Goal: Task Accomplishment & Management: Complete application form

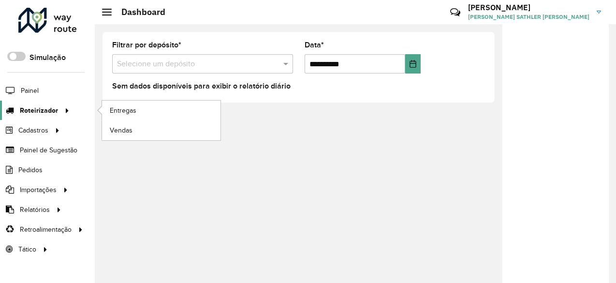
click at [37, 114] on span "Roteirizador" at bounding box center [39, 110] width 38 height 10
click at [135, 108] on span "Entregas" at bounding box center [124, 110] width 28 height 10
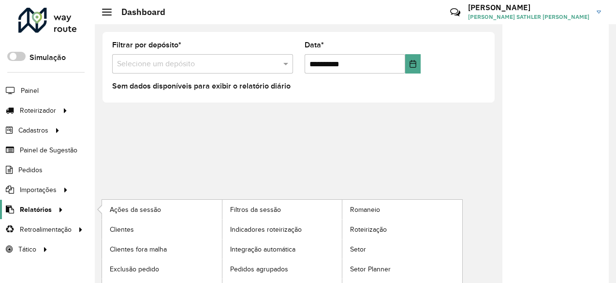
click at [48, 204] on span "Relatórios" at bounding box center [36, 209] width 32 height 10
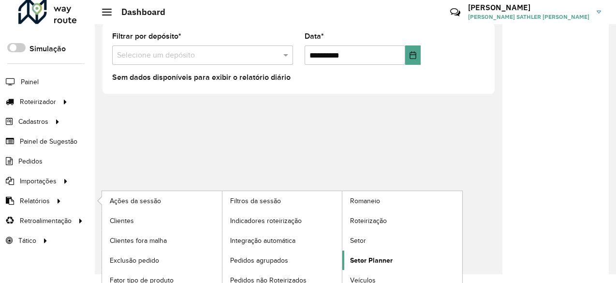
scroll to position [14, 0]
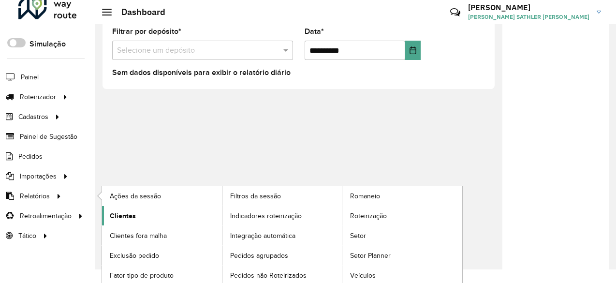
click at [127, 213] on span "Clientes" at bounding box center [123, 216] width 26 height 10
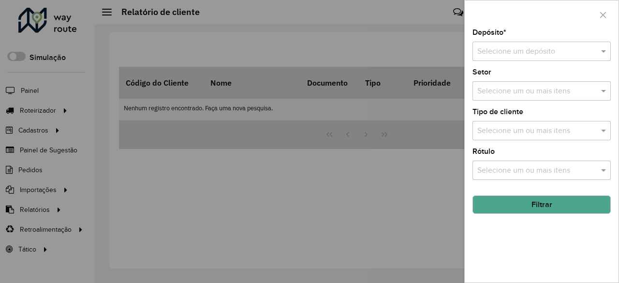
click at [512, 52] on input "text" at bounding box center [531, 52] width 109 height 12
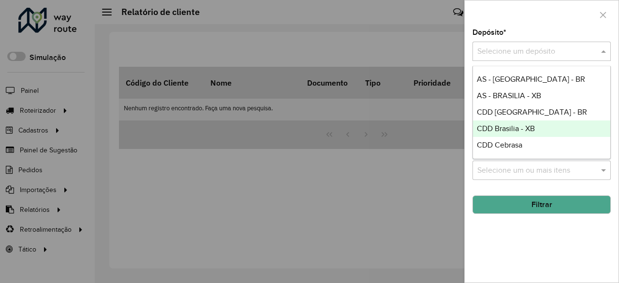
click at [510, 126] on span "CDD Brasilia - XB" at bounding box center [505, 128] width 58 height 8
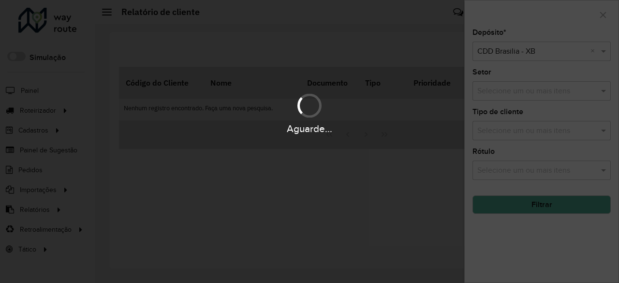
click at [518, 135] on div "Aguarde..." at bounding box center [309, 128] width 619 height 15
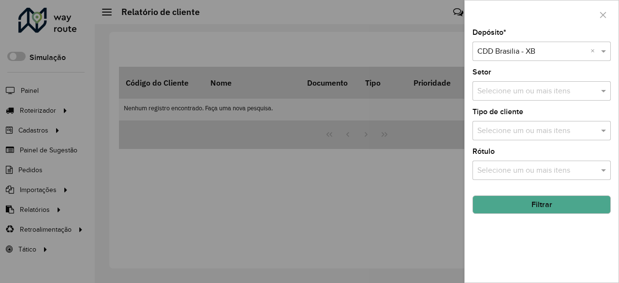
click at [512, 133] on input "text" at bounding box center [537, 131] width 124 height 12
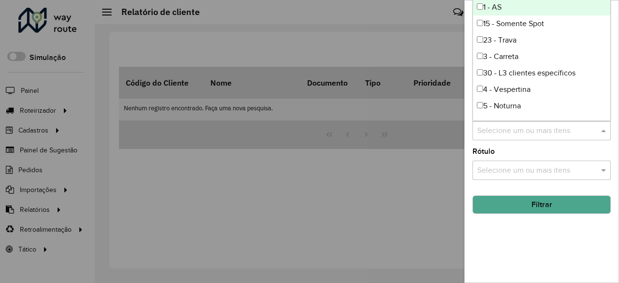
click at [512, 133] on input "text" at bounding box center [537, 131] width 124 height 12
click at [518, 188] on hb-field-button "Filtrar" at bounding box center [541, 200] width 138 height 26
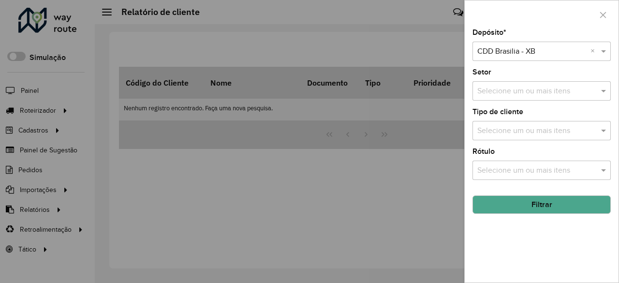
click at [531, 201] on button "Filtrar" at bounding box center [541, 204] width 138 height 18
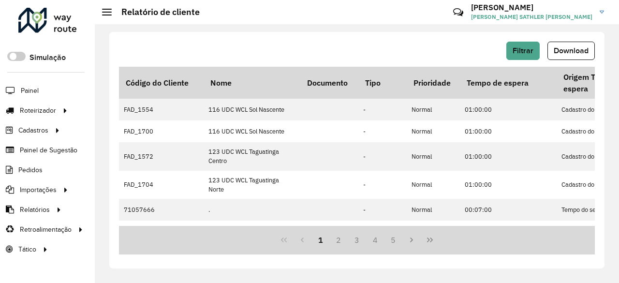
click at [367, 36] on div "Filtrar Download Código do Cliente Nome Documento Tipo Prioridade Tempo de espe…" at bounding box center [356, 150] width 495 height 236
click at [574, 44] on button "Download" at bounding box center [570, 51] width 47 height 18
click at [35, 92] on span "Painel" at bounding box center [31, 91] width 20 height 10
click at [40, 150] on span "Painel de Sugestão" at bounding box center [50, 150] width 60 height 10
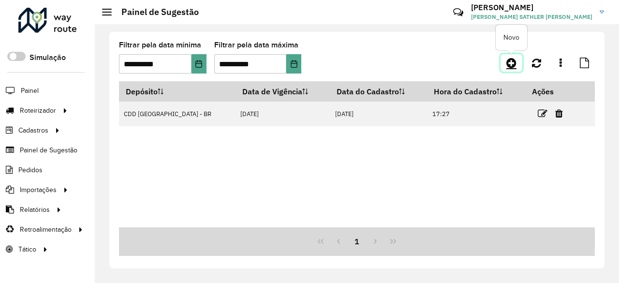
click at [513, 65] on icon at bounding box center [511, 63] width 10 height 12
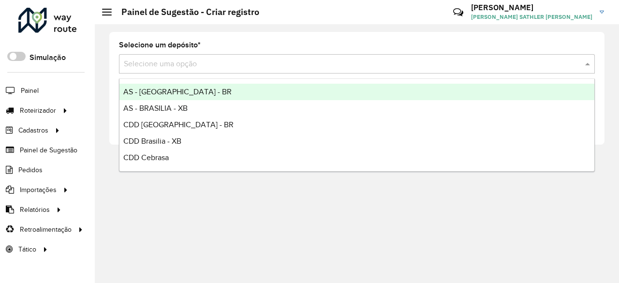
click at [170, 70] on div "Selecione uma opção" at bounding box center [356, 63] width 475 height 19
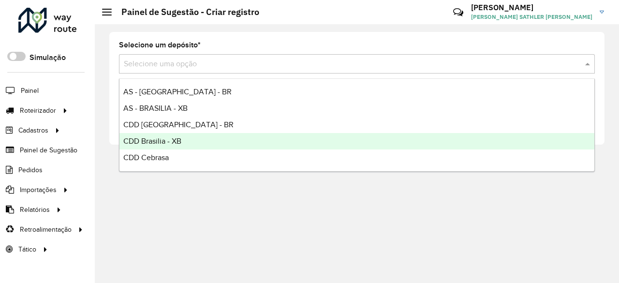
click at [173, 140] on span "CDD Brasilia - XB" at bounding box center [152, 141] width 58 height 8
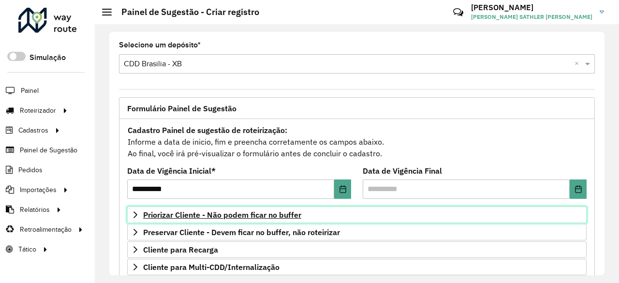
drag, startPoint x: 146, startPoint y: 215, endPoint x: 158, endPoint y: 215, distance: 11.6
click at [145, 215] on span "Priorizar Cliente - Não podem ficar no buffer" at bounding box center [222, 215] width 158 height 8
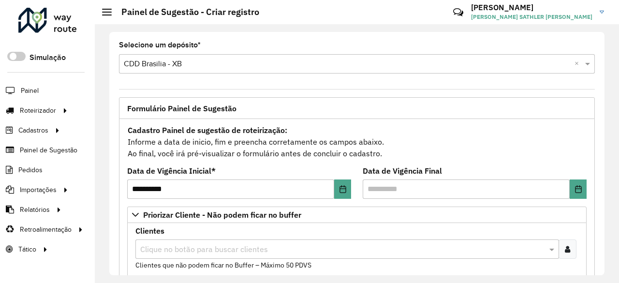
click at [187, 247] on input "text" at bounding box center [342, 250] width 409 height 12
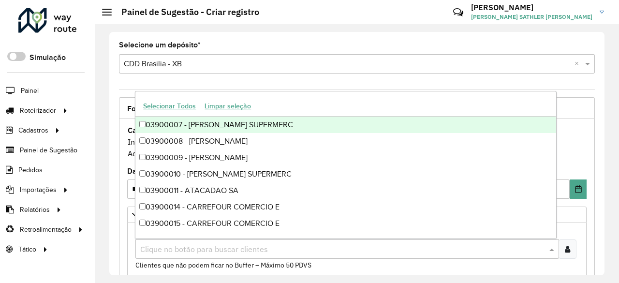
paste input "*****"
type input "*****"
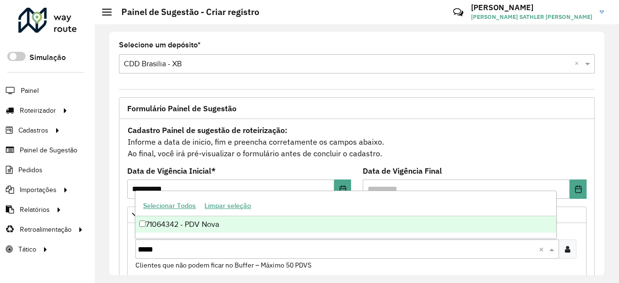
click at [214, 222] on div "71064342 - PDV Nova" at bounding box center [345, 224] width 420 height 16
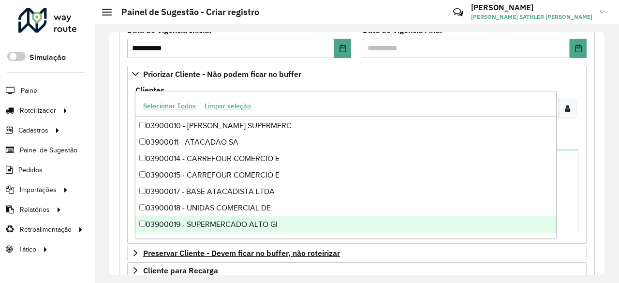
scroll to position [145, 0]
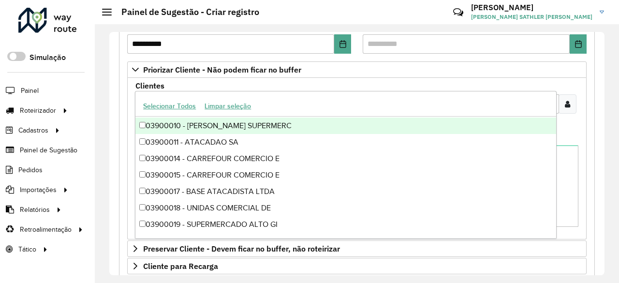
click at [569, 127] on formly-field "Clientes Clique no botão para buscar clientes 71064342 - PDV Nova × ***** × Cli…" at bounding box center [357, 107] width 454 height 51
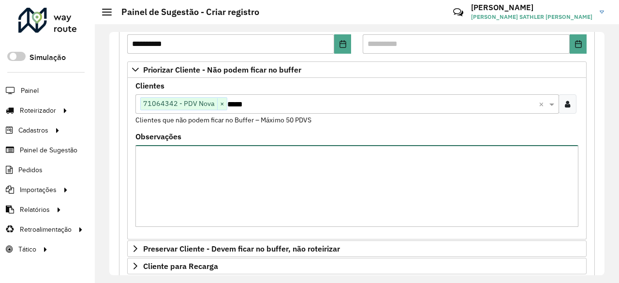
click at [524, 167] on textarea "Observações" at bounding box center [356, 186] width 443 height 82
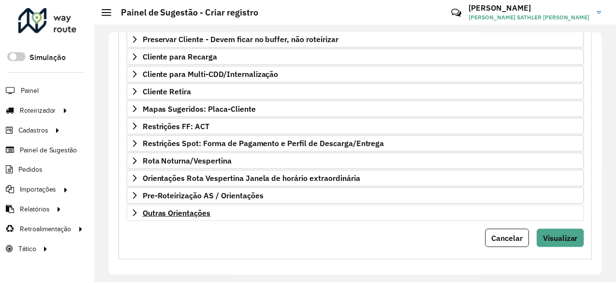
scroll to position [355, 0]
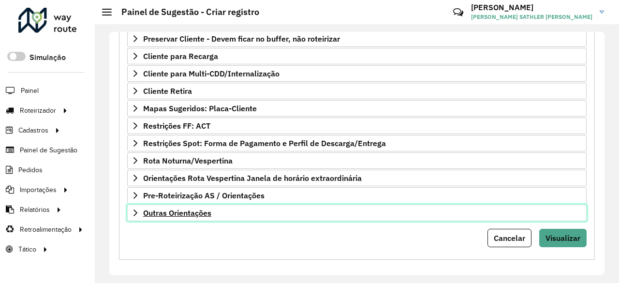
click at [139, 208] on link "Outras Orientações" at bounding box center [356, 212] width 459 height 16
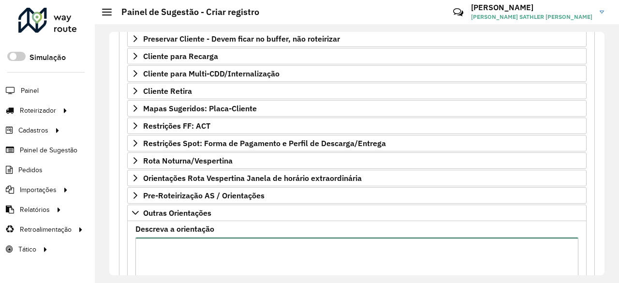
click at [162, 242] on textarea "Descreva a orientação" at bounding box center [356, 278] width 443 height 82
paste textarea "* ***** **** ***** ***** ***** ***** **** **** ***** ***** **** ***** ***** ***…"
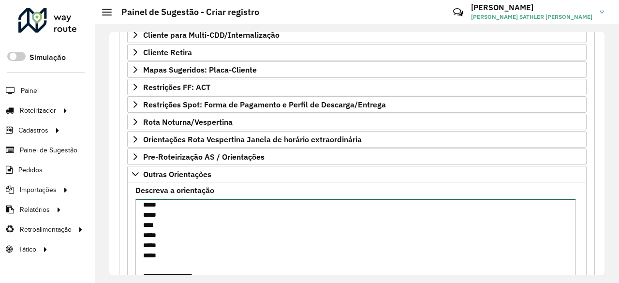
scroll to position [105, 0]
paste textarea "* *****"
paste textarea "**********"
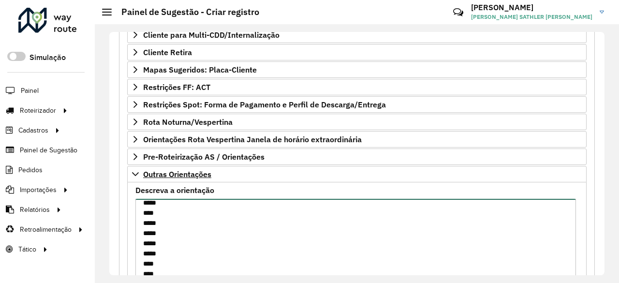
type textarea "**********"
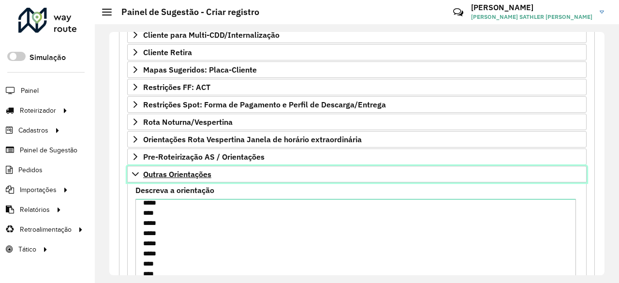
click at [137, 170] on icon at bounding box center [135, 174] width 8 height 8
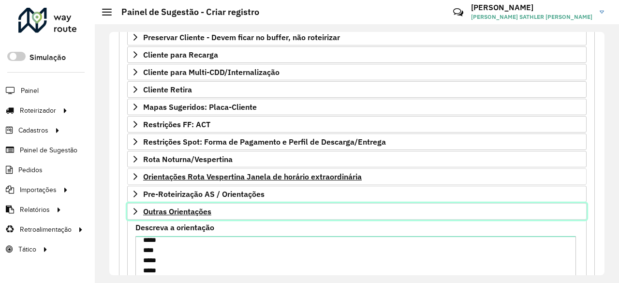
scroll to position [355, 0]
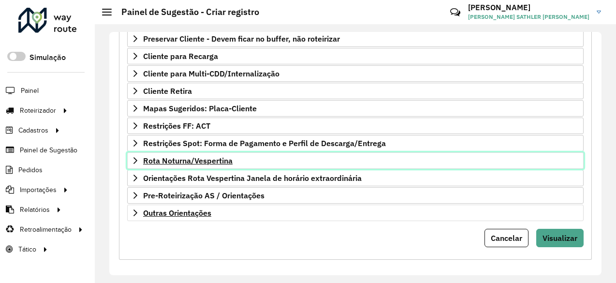
click at [134, 159] on icon at bounding box center [135, 160] width 4 height 7
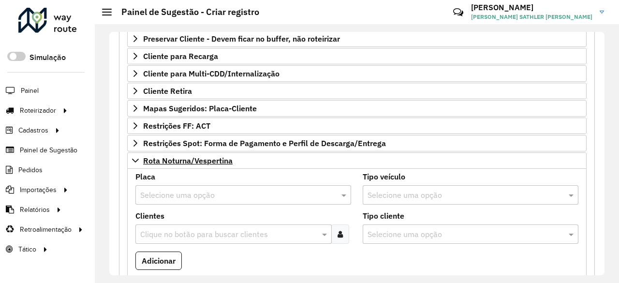
click at [176, 189] on input "text" at bounding box center [233, 195] width 187 height 12
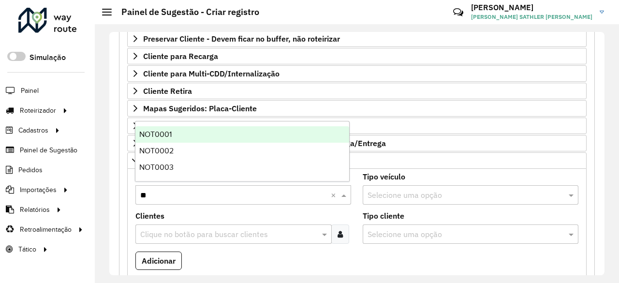
type input "***"
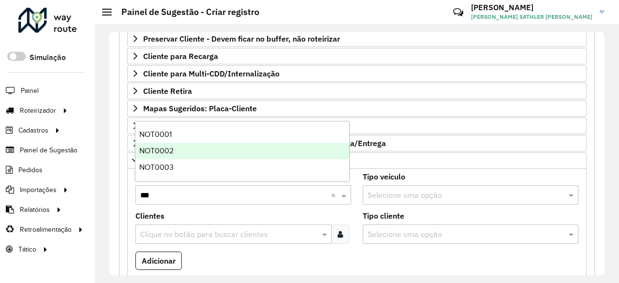
click at [170, 138] on span "NOT0001" at bounding box center [155, 134] width 32 height 8
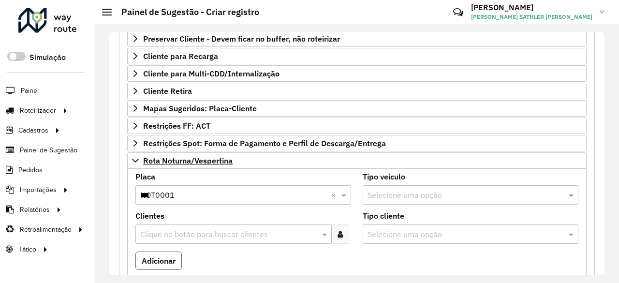
click at [161, 263] on button "Adicionar" at bounding box center [158, 260] width 46 height 18
click at [176, 193] on input "***" at bounding box center [233, 195] width 187 height 12
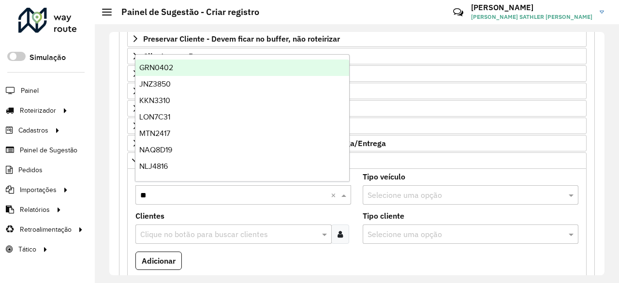
type input "***"
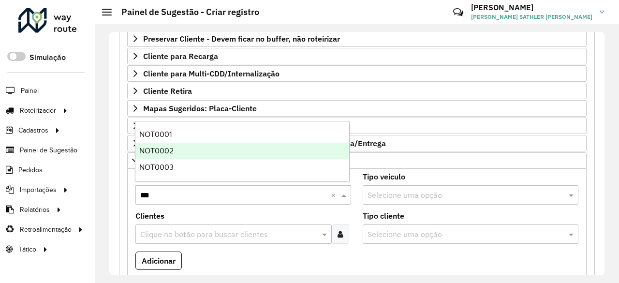
click at [182, 147] on div "NOT0002" at bounding box center [242, 151] width 214 height 16
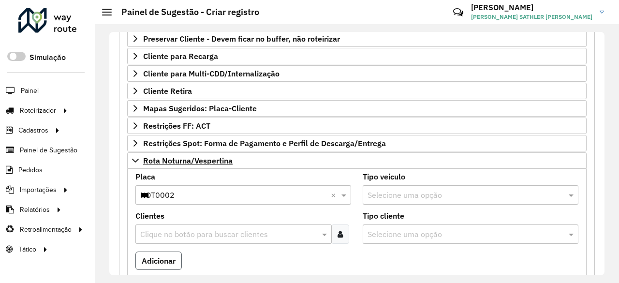
click at [168, 254] on button "Adicionar" at bounding box center [158, 260] width 46 height 18
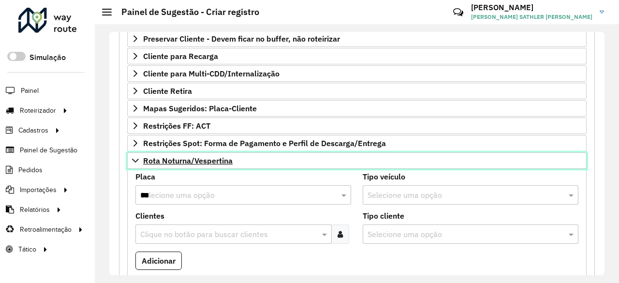
click at [136, 158] on icon at bounding box center [135, 160] width 7 height 4
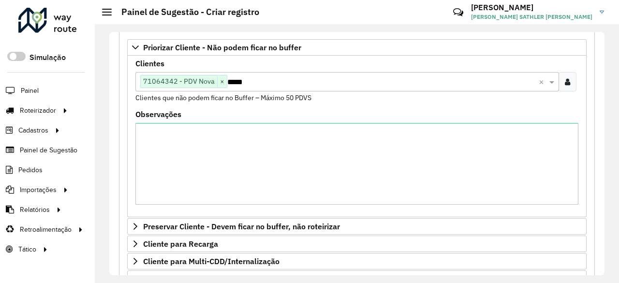
scroll to position [161, 0]
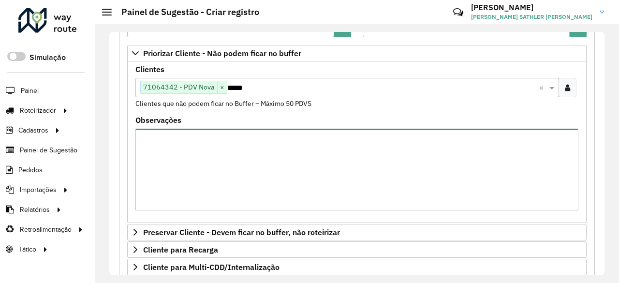
click at [171, 136] on textarea "Observações" at bounding box center [356, 170] width 443 height 82
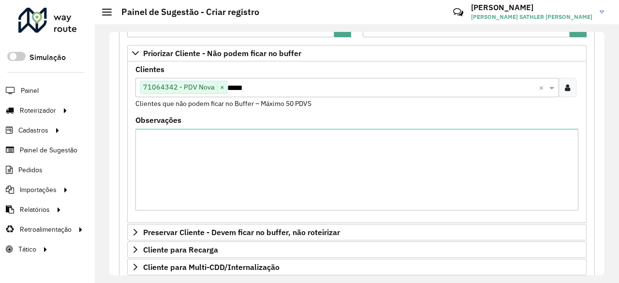
click at [245, 85] on input "*****" at bounding box center [382, 88] width 311 height 12
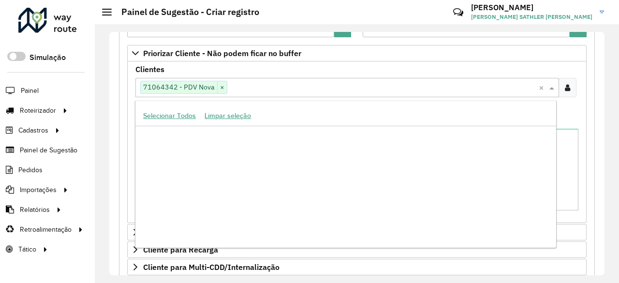
scroll to position [612860, 0]
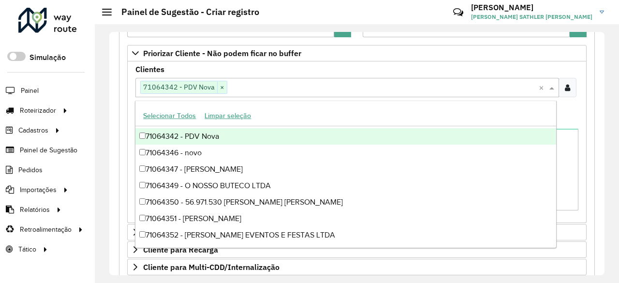
paste input "*****"
type input "*****"
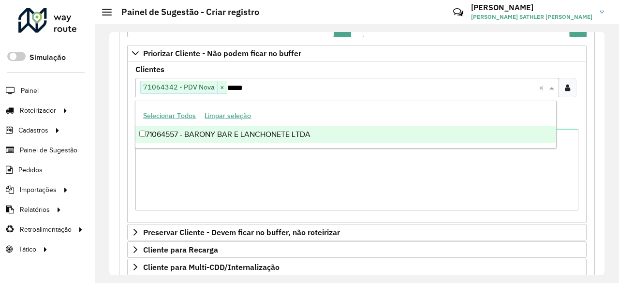
scroll to position [0, 0]
click at [242, 133] on div "71064557 - BARONY BAR E LANCHONETE LTDA" at bounding box center [345, 134] width 420 height 16
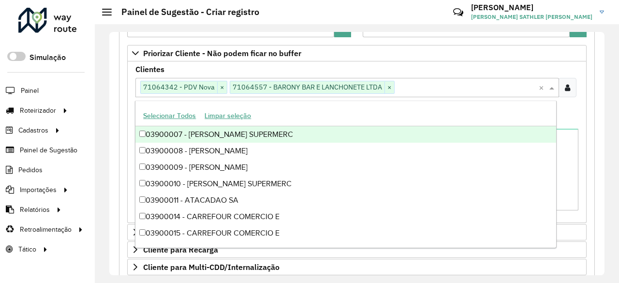
click at [415, 72] on div "Clientes Clique no botão para buscar clientes 71064342 - PDV Nova × 71064557 - …" at bounding box center [356, 87] width 443 height 43
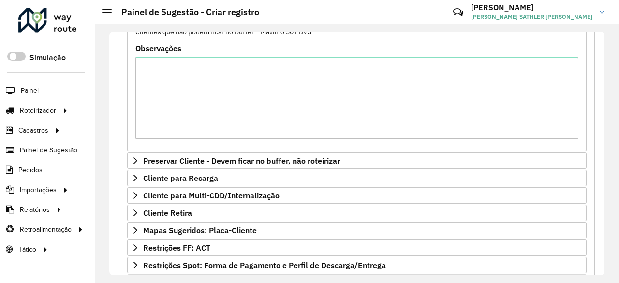
scroll to position [355, 0]
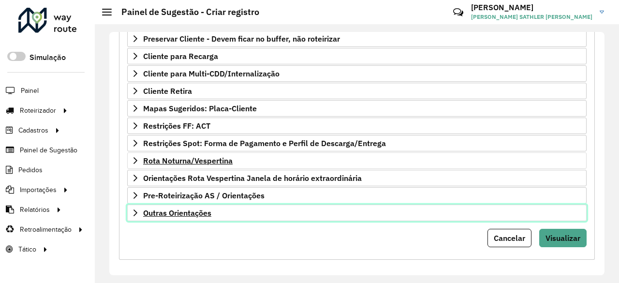
click at [131, 204] on link "Outras Orientações" at bounding box center [356, 212] width 459 height 16
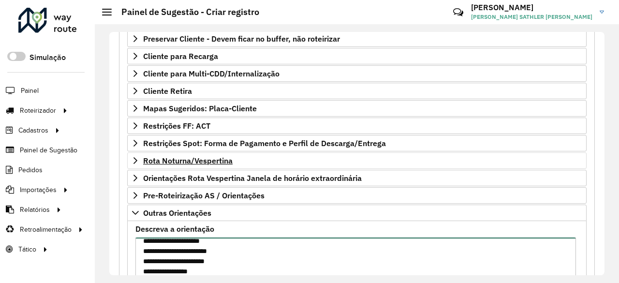
click at [192, 242] on textarea "**********" at bounding box center [355, 278] width 440 height 82
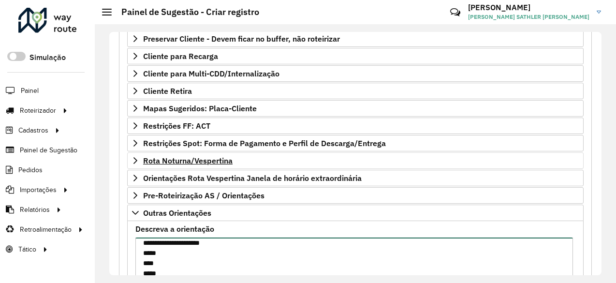
scroll to position [0, 0]
click at [187, 247] on textarea "**********" at bounding box center [353, 278] width 437 height 82
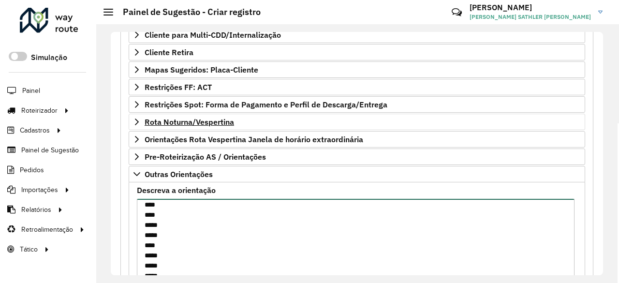
scroll to position [85, 0]
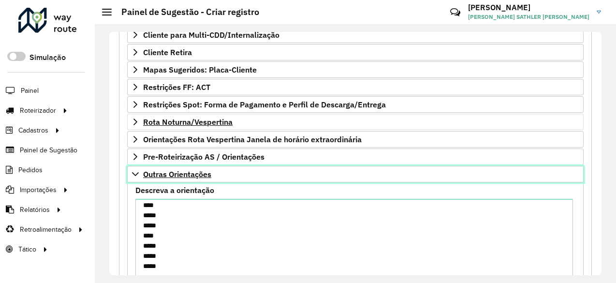
click at [132, 172] on icon at bounding box center [135, 174] width 7 height 4
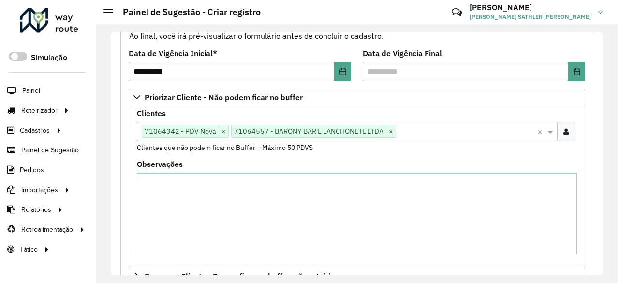
scroll to position [115, 0]
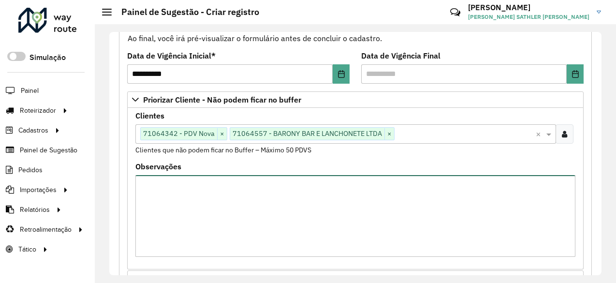
click at [170, 205] on textarea "Observações" at bounding box center [355, 216] width 440 height 82
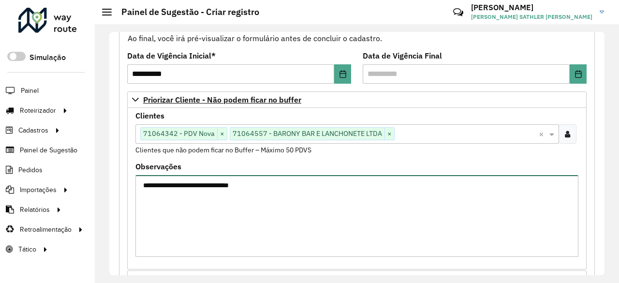
type textarea "**********"
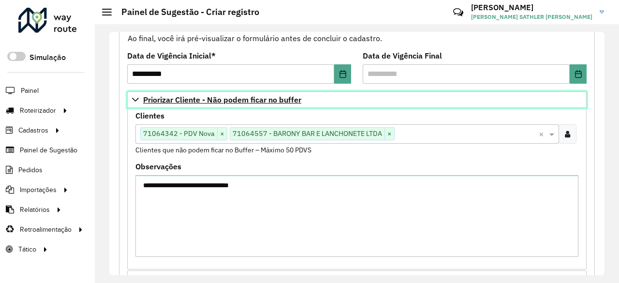
click at [137, 96] on icon at bounding box center [135, 100] width 8 height 8
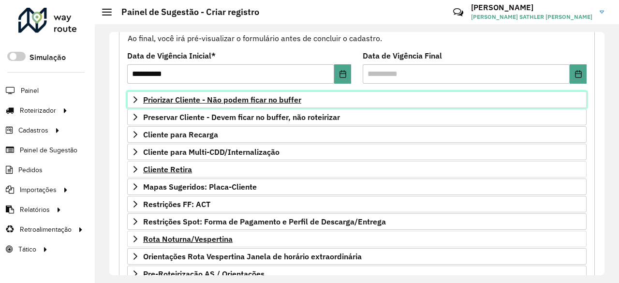
scroll to position [163, 0]
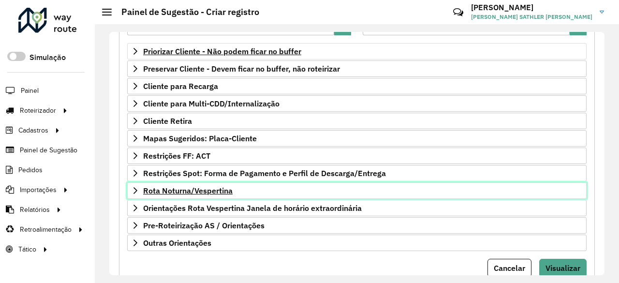
click at [208, 187] on span "Rota Noturna/Vespertina" at bounding box center [187, 191] width 89 height 8
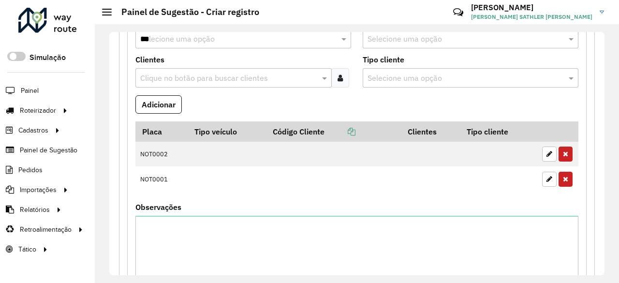
scroll to position [212, 0]
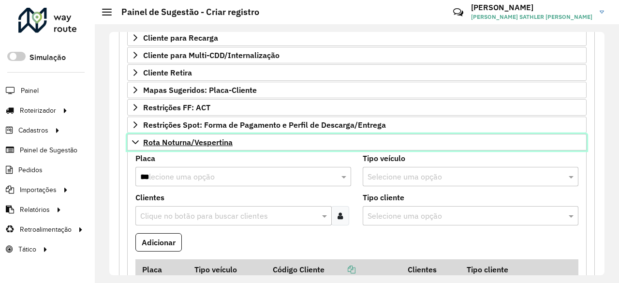
click at [136, 140] on icon at bounding box center [135, 142] width 7 height 4
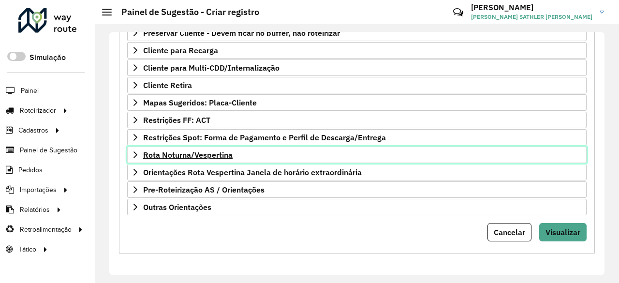
scroll to position [193, 0]
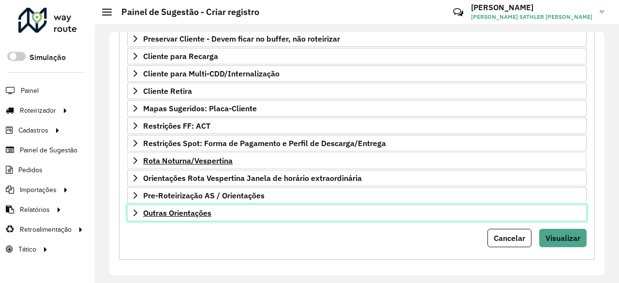
click at [136, 209] on icon at bounding box center [135, 212] width 4 height 7
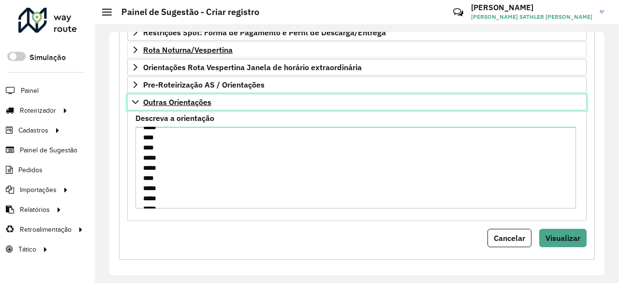
scroll to position [0, 0]
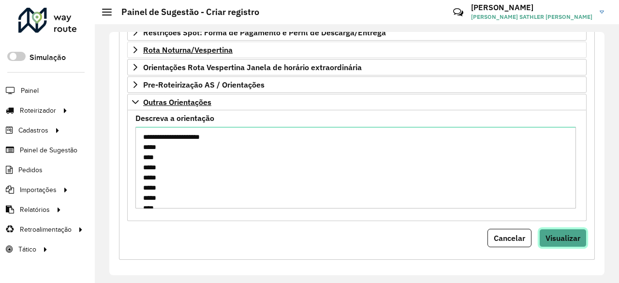
click at [556, 233] on span "Visualizar" at bounding box center [562, 238] width 35 height 10
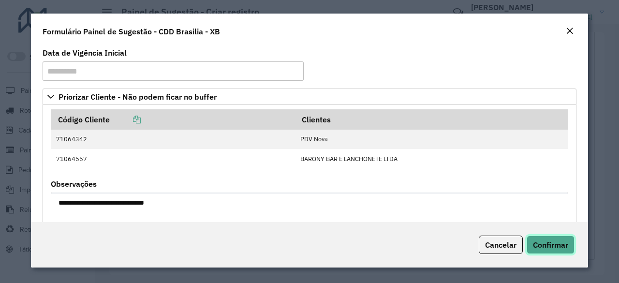
click at [550, 245] on span "Confirmar" at bounding box center [550, 245] width 35 height 10
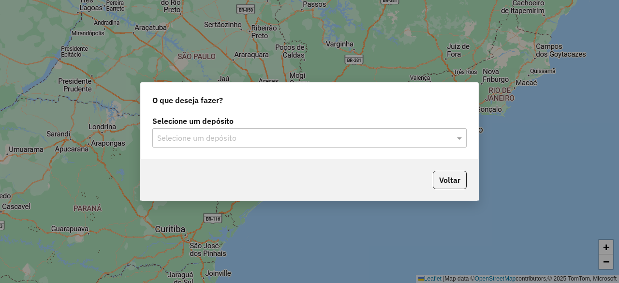
click at [323, 135] on input "text" at bounding box center [299, 138] width 285 height 12
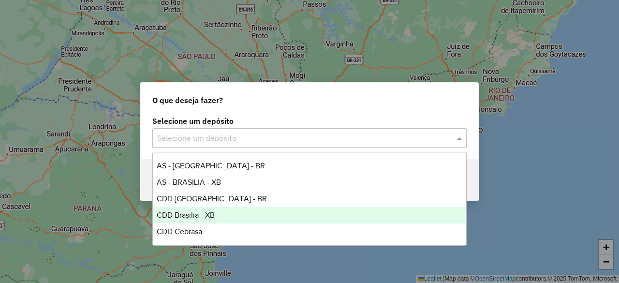
click at [216, 215] on div "CDD Brasilia - XB" at bounding box center [309, 215] width 313 height 16
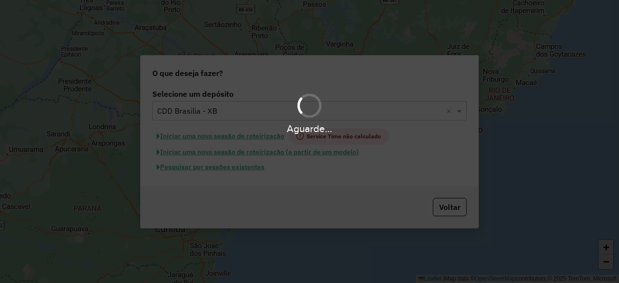
click at [217, 170] on div "Aguarde..." at bounding box center [309, 141] width 619 height 283
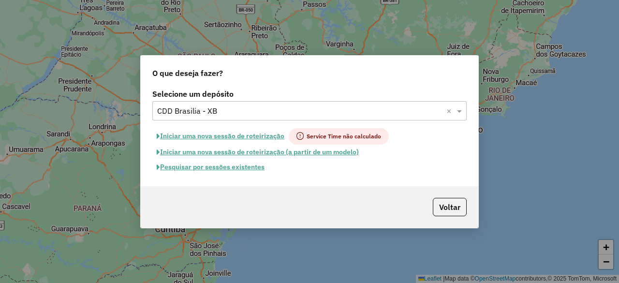
click at [221, 170] on button "Pesquisar por sessões existentes" at bounding box center [210, 166] width 116 height 15
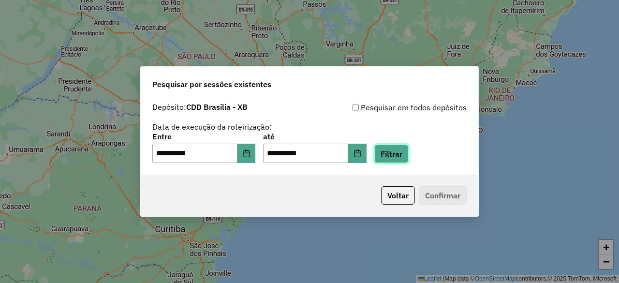
click at [408, 150] on button "Filtrar" at bounding box center [391, 153] width 34 height 18
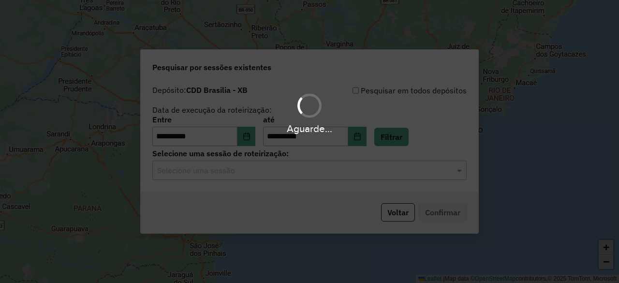
click at [245, 179] on div "Selecione uma sessão" at bounding box center [309, 169] width 314 height 19
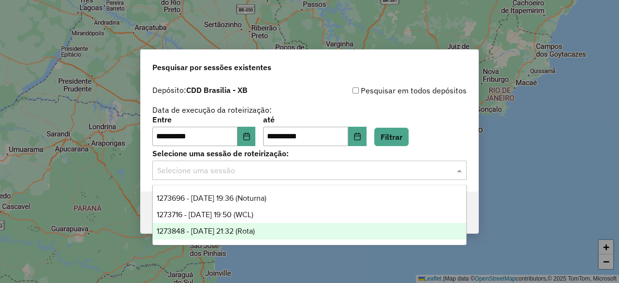
click at [255, 227] on span "1273848 - [DATE] 21:32 (Rota)" at bounding box center [206, 231] width 98 height 8
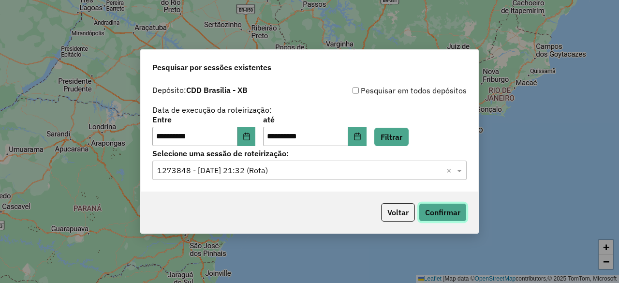
click at [436, 208] on button "Confirmar" at bounding box center [442, 212] width 48 height 18
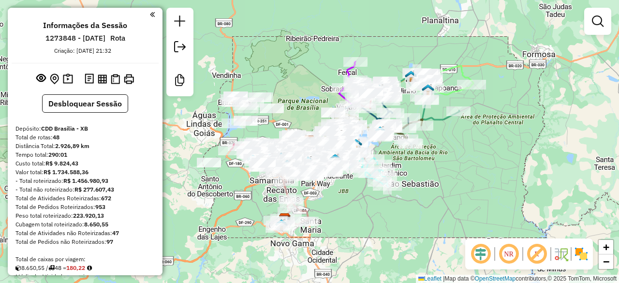
scroll to position [971, 0]
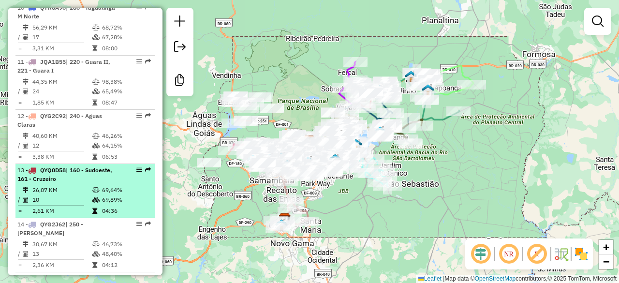
click at [77, 166] on div "13 - QYQ0D58 | 160 - Sudoeste, 161 - Cruzeiro" at bounding box center [68, 174] width 102 height 17
select select "**********"
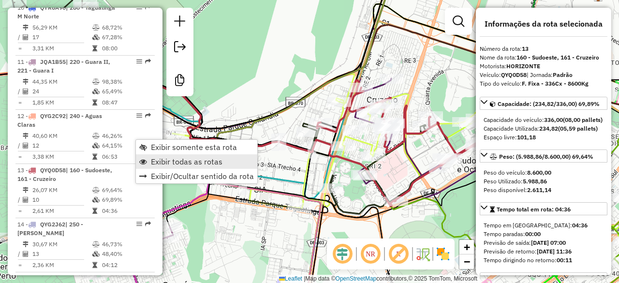
click at [180, 159] on span "Exibir todas as rotas" at bounding box center [187, 162] width 72 height 8
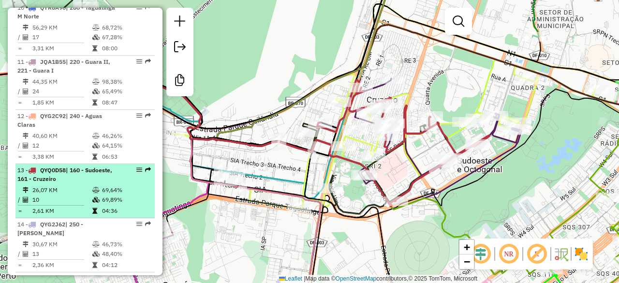
click at [98, 166] on span "| 160 - Sudoeste, 161 - Cruzeiro" at bounding box center [64, 174] width 95 height 16
select select "**********"
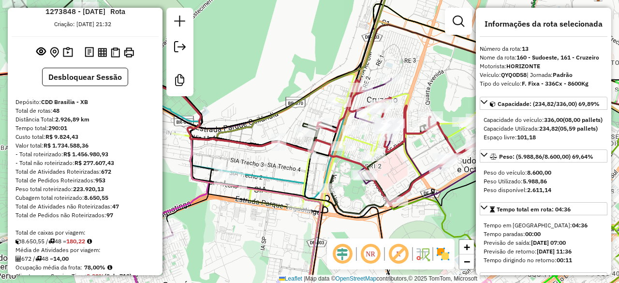
scroll to position [0, 0]
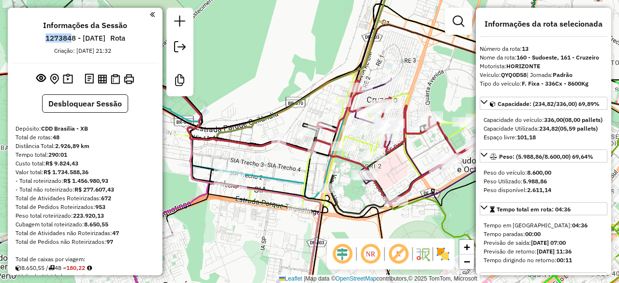
drag, startPoint x: 63, startPoint y: 39, endPoint x: 38, endPoint y: 43, distance: 25.5
click at [43, 43] on li "1273848 - 11/09/2025" at bounding box center [75, 40] width 65 height 13
drag, startPoint x: 35, startPoint y: 41, endPoint x: 64, endPoint y: 40, distance: 29.0
click at [64, 40] on h6 "1273848 - 11/09/2025" at bounding box center [75, 38] width 60 height 9
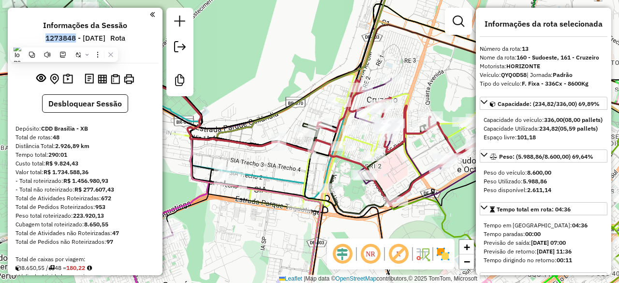
copy h6 "1273848"
